Goal: Task Accomplishment & Management: Manage account settings

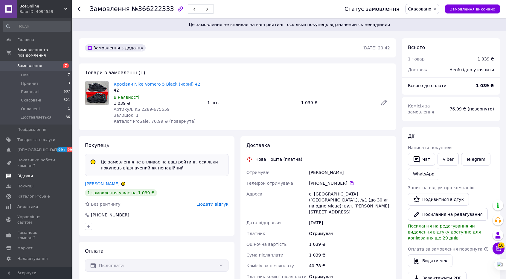
click at [26, 173] on span "Відгуки" at bounding box center [25, 175] width 16 height 5
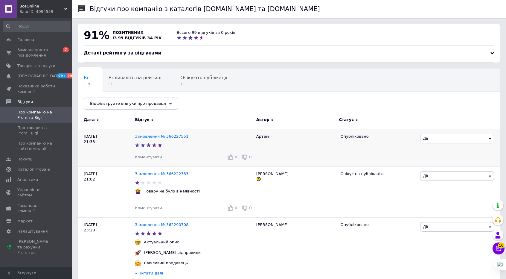
click at [158, 136] on link "Замовлення № 366227551" at bounding box center [162, 136] width 54 height 4
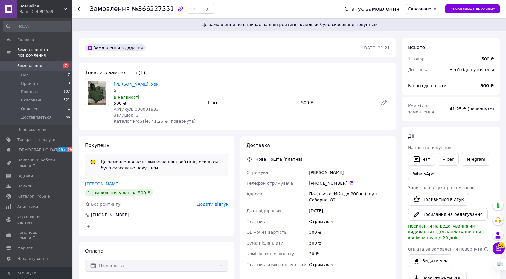
click at [78, 10] on use at bounding box center [80, 9] width 5 height 5
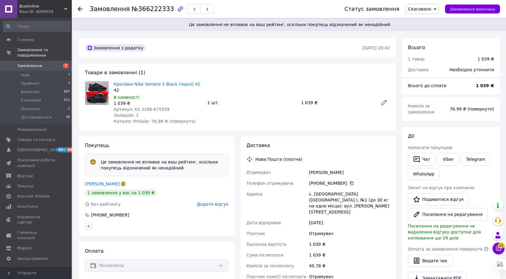
click at [81, 7] on icon at bounding box center [80, 9] width 5 height 5
